Goal: Information Seeking & Learning: Learn about a topic

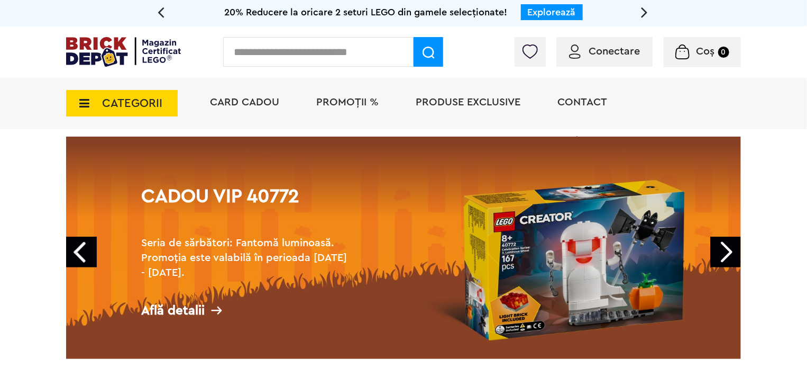
click at [101, 101] on span "CATEGORII" at bounding box center [122, 103] width 112 height 26
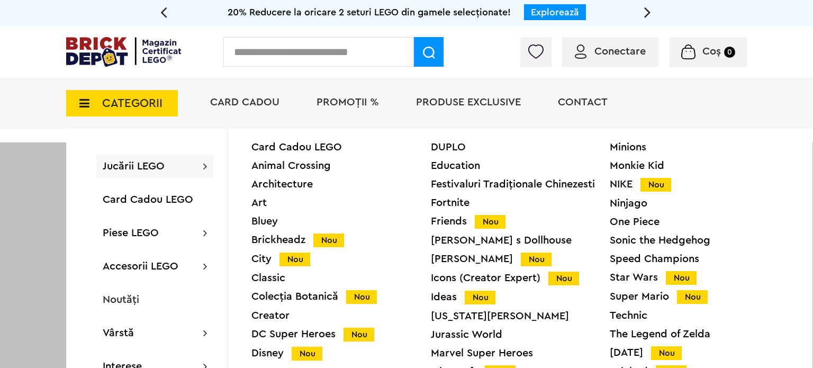
click at [639, 280] on div "Star Wars Nou" at bounding box center [699, 277] width 179 height 11
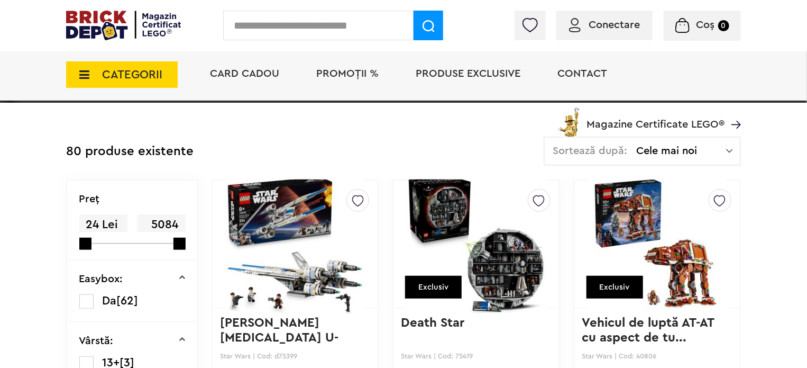
scroll to position [343, 0]
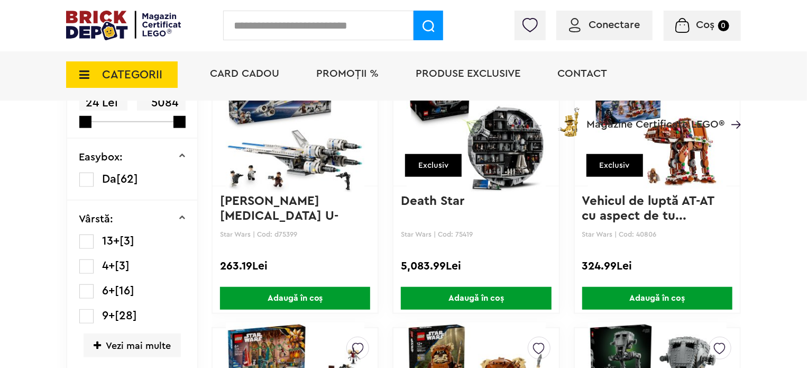
click at [667, 142] on img at bounding box center [657, 122] width 139 height 148
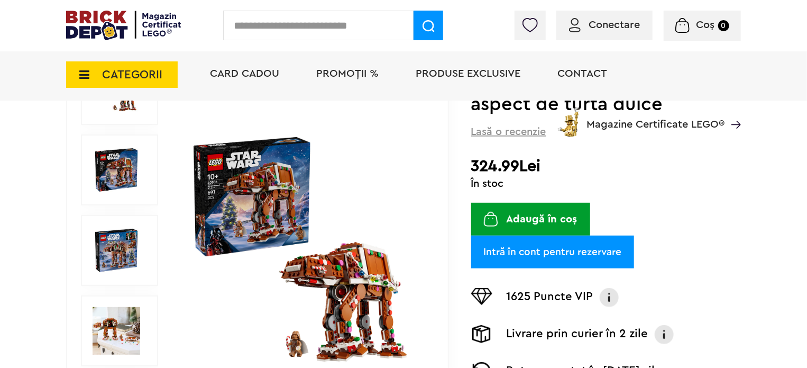
scroll to position [159, 0]
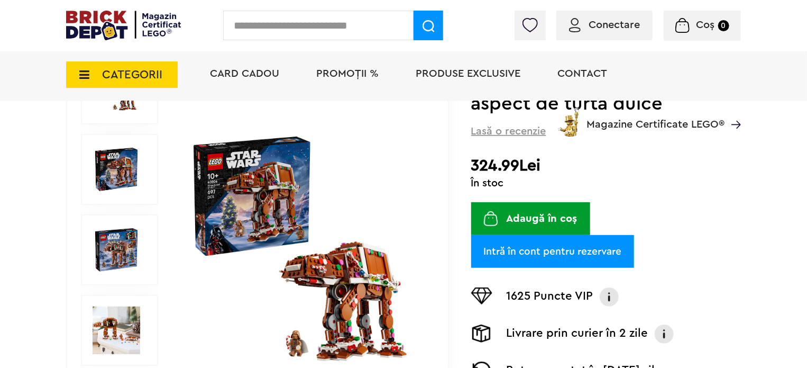
click at [375, 298] on img at bounding box center [303, 250] width 244 height 244
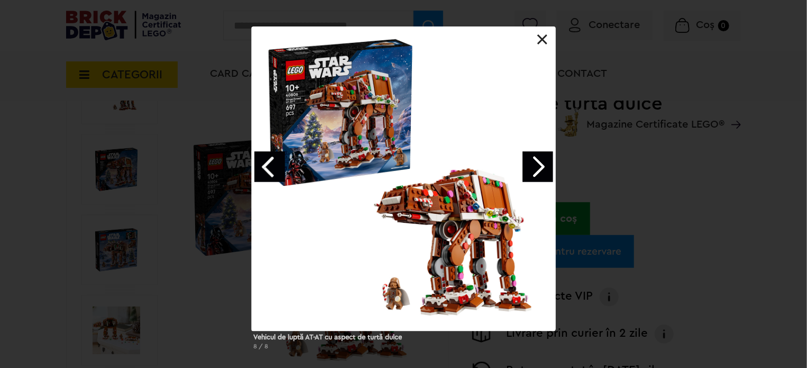
click at [529, 167] on link "Next image" at bounding box center [538, 166] width 31 height 31
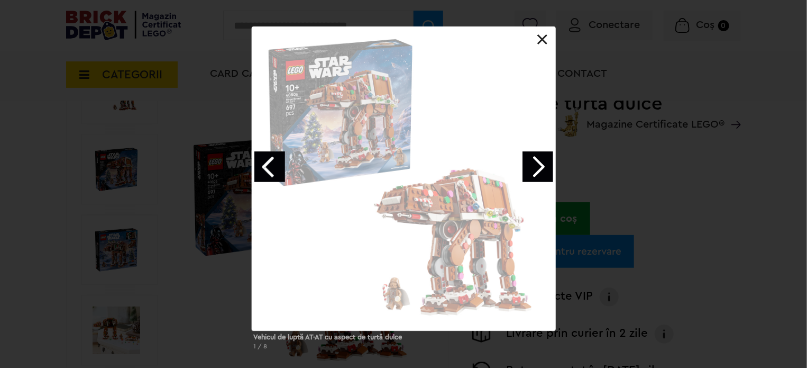
click at [529, 167] on link "Next image" at bounding box center [538, 166] width 31 height 31
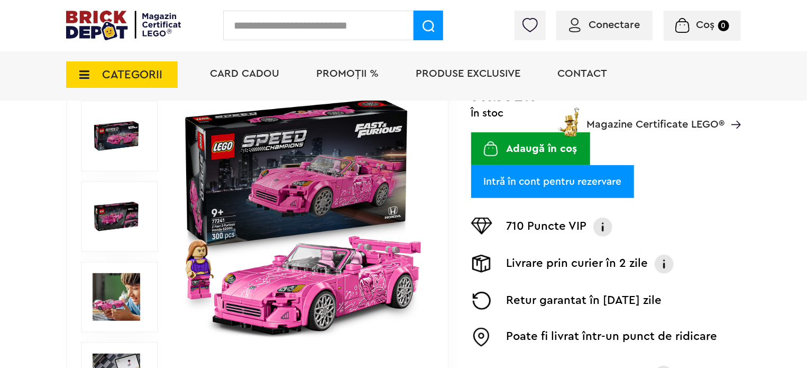
scroll to position [159, 0]
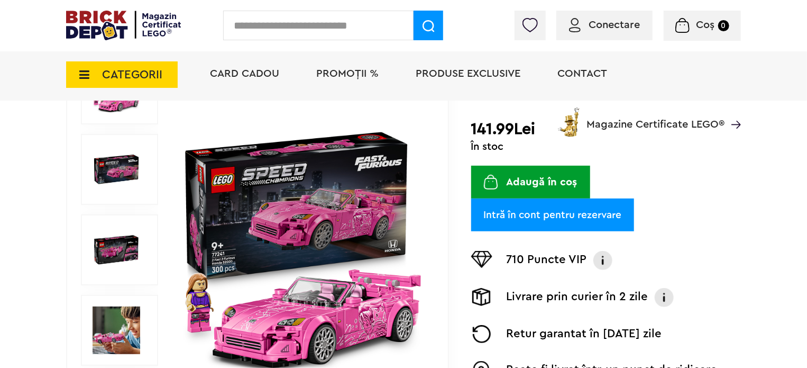
click at [305, 179] on img at bounding box center [303, 250] width 244 height 244
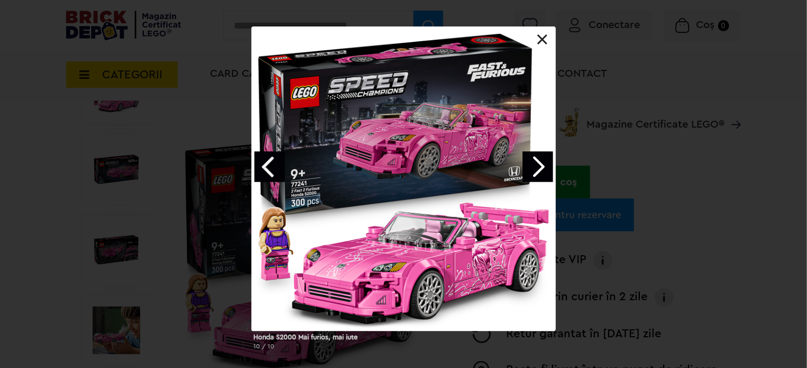
click at [150, 166] on div "Honda S2000 Mai furios, mai iute 10 / 10" at bounding box center [403, 192] width 807 height 332
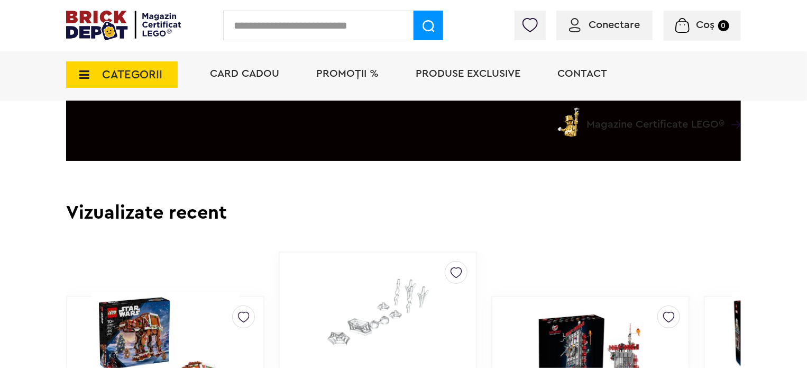
scroll to position [2011, 0]
